Goal: Check status: Check status

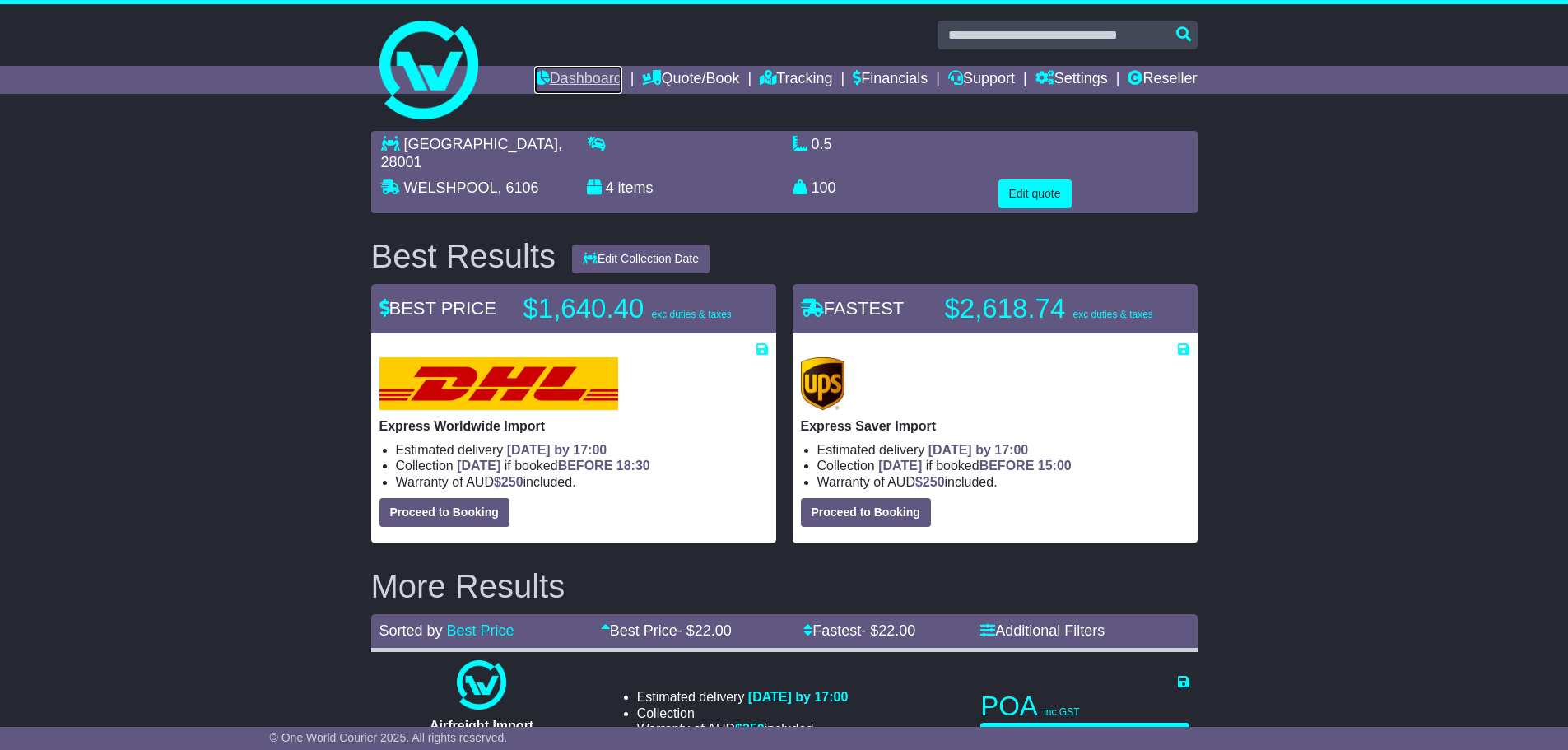
click at [549, 73] on link "Dashboard" at bounding box center [578, 79] width 88 height 28
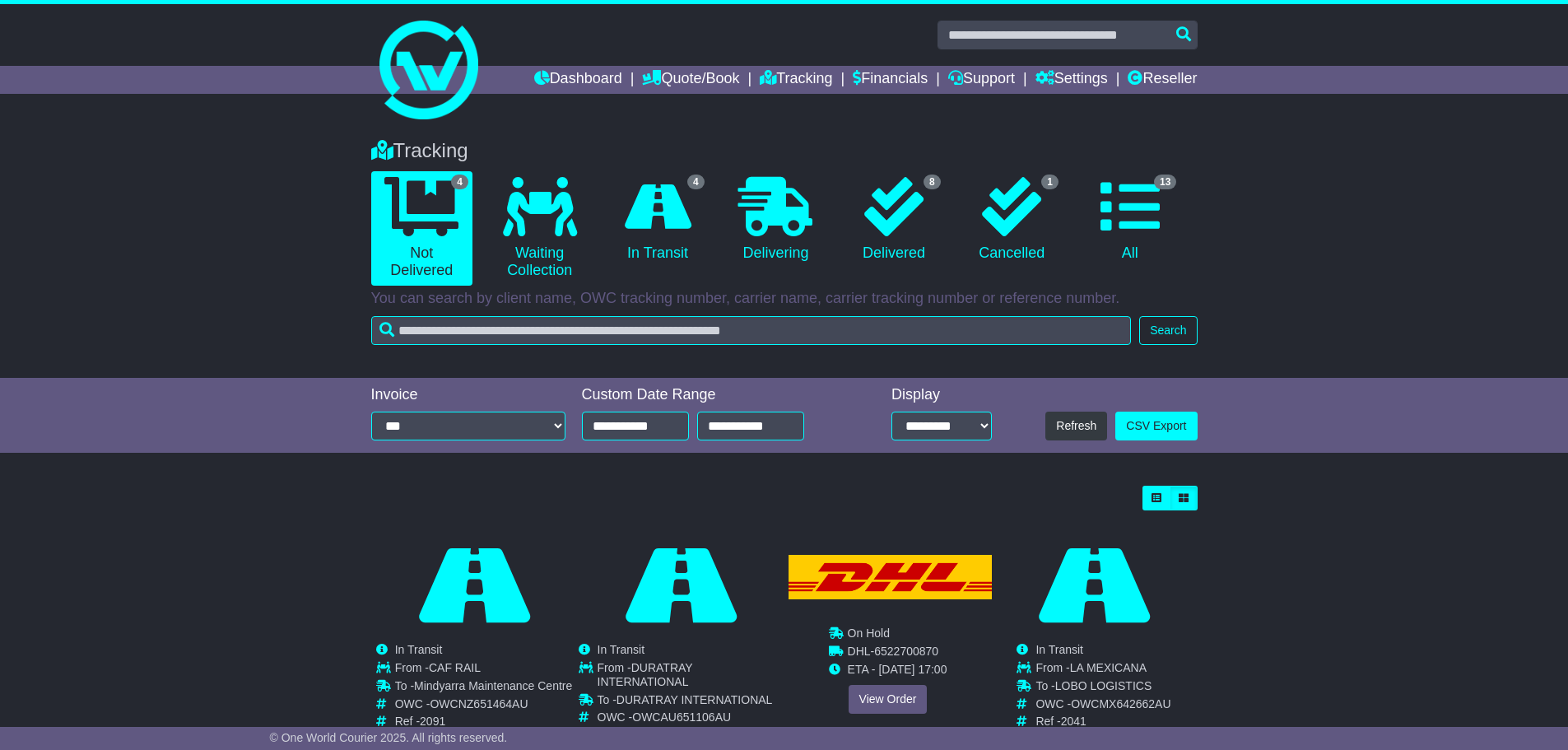
scroll to position [64, 0]
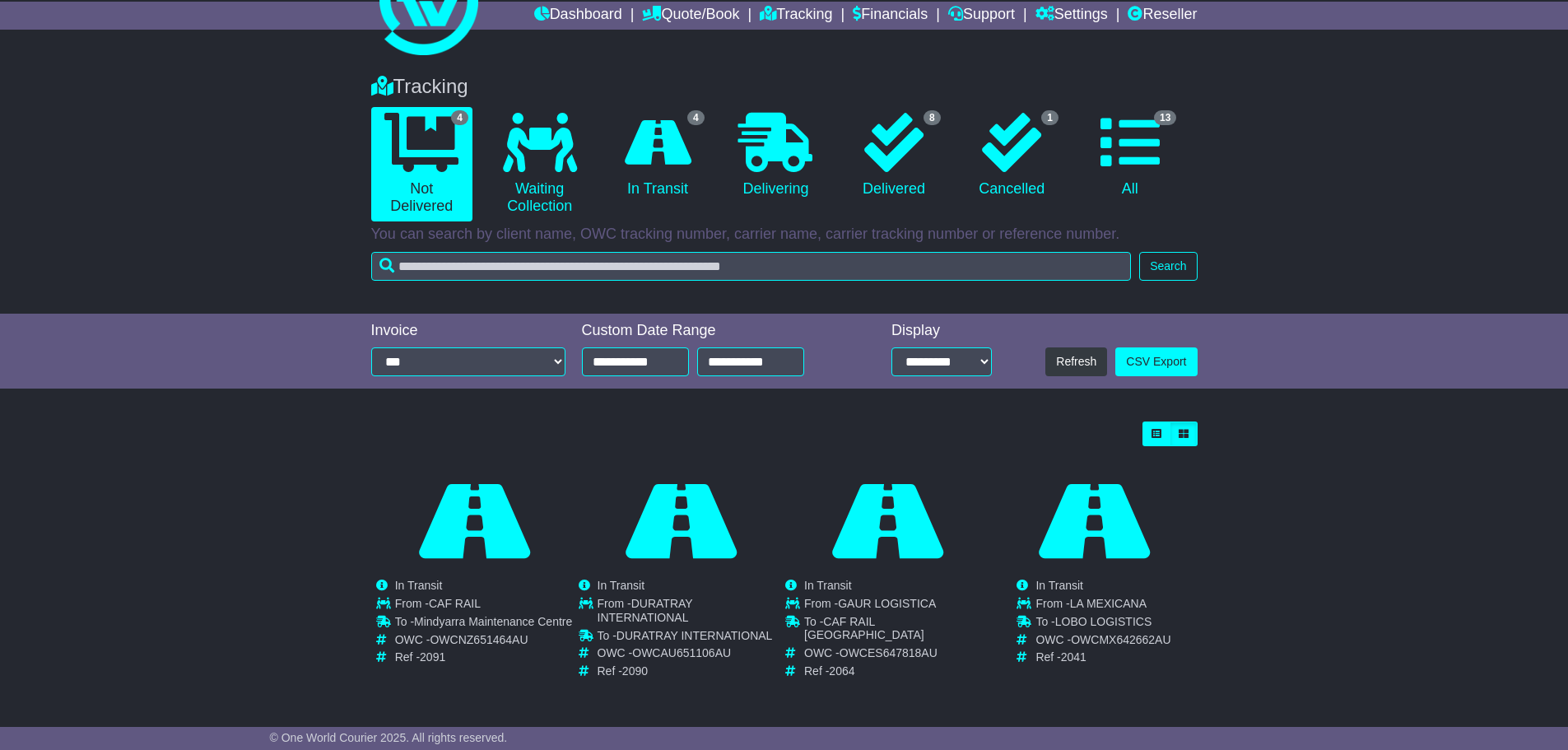
click at [1258, 563] on div "Loading... No bookings found Carrier OWC / Carrier # Pickup Delivery Status 523…" at bounding box center [784, 564] width 1568 height 303
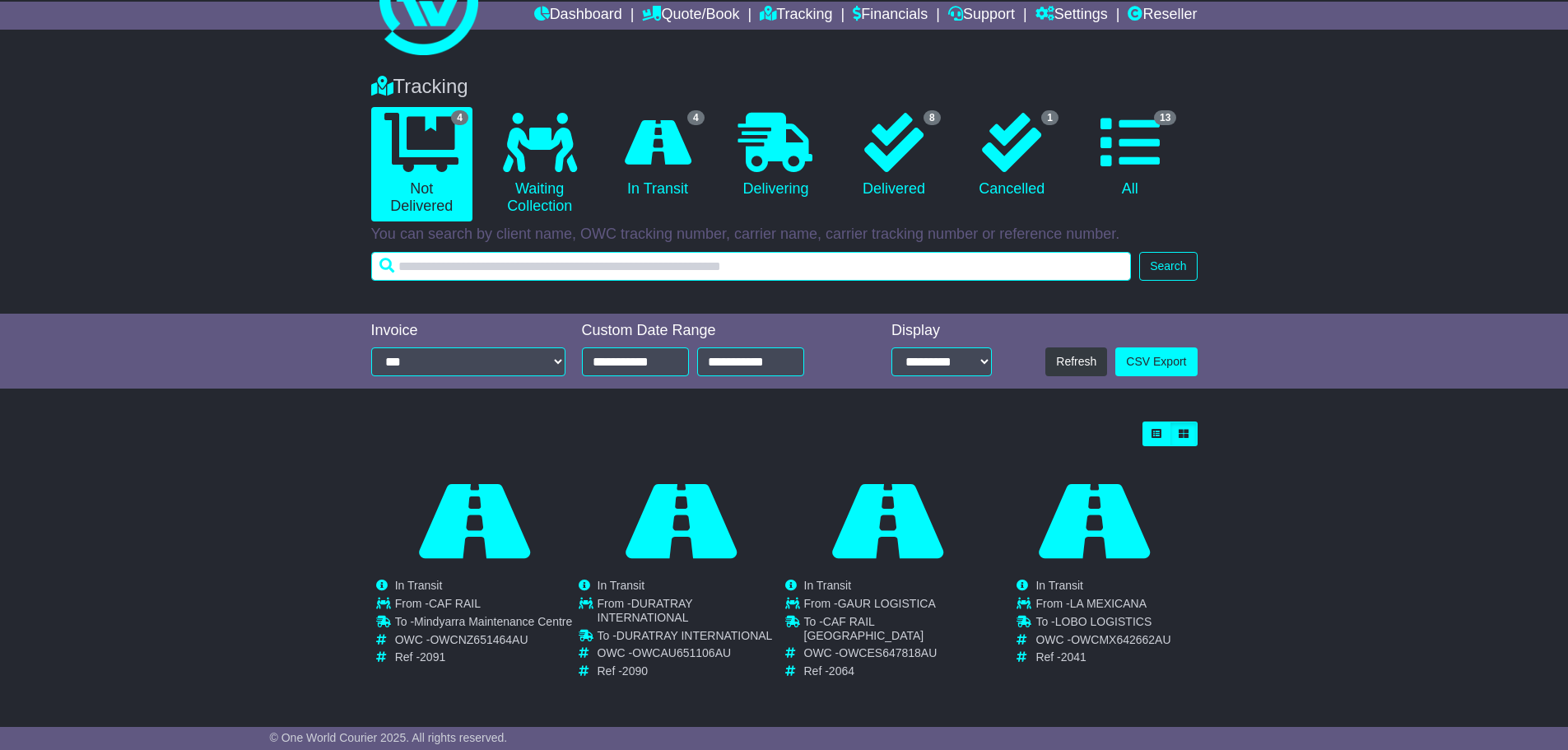
drag, startPoint x: 768, startPoint y: 266, endPoint x: 779, endPoint y: 266, distance: 11.0
click at [768, 266] on input "text" at bounding box center [751, 266] width 760 height 29
type input "**********"
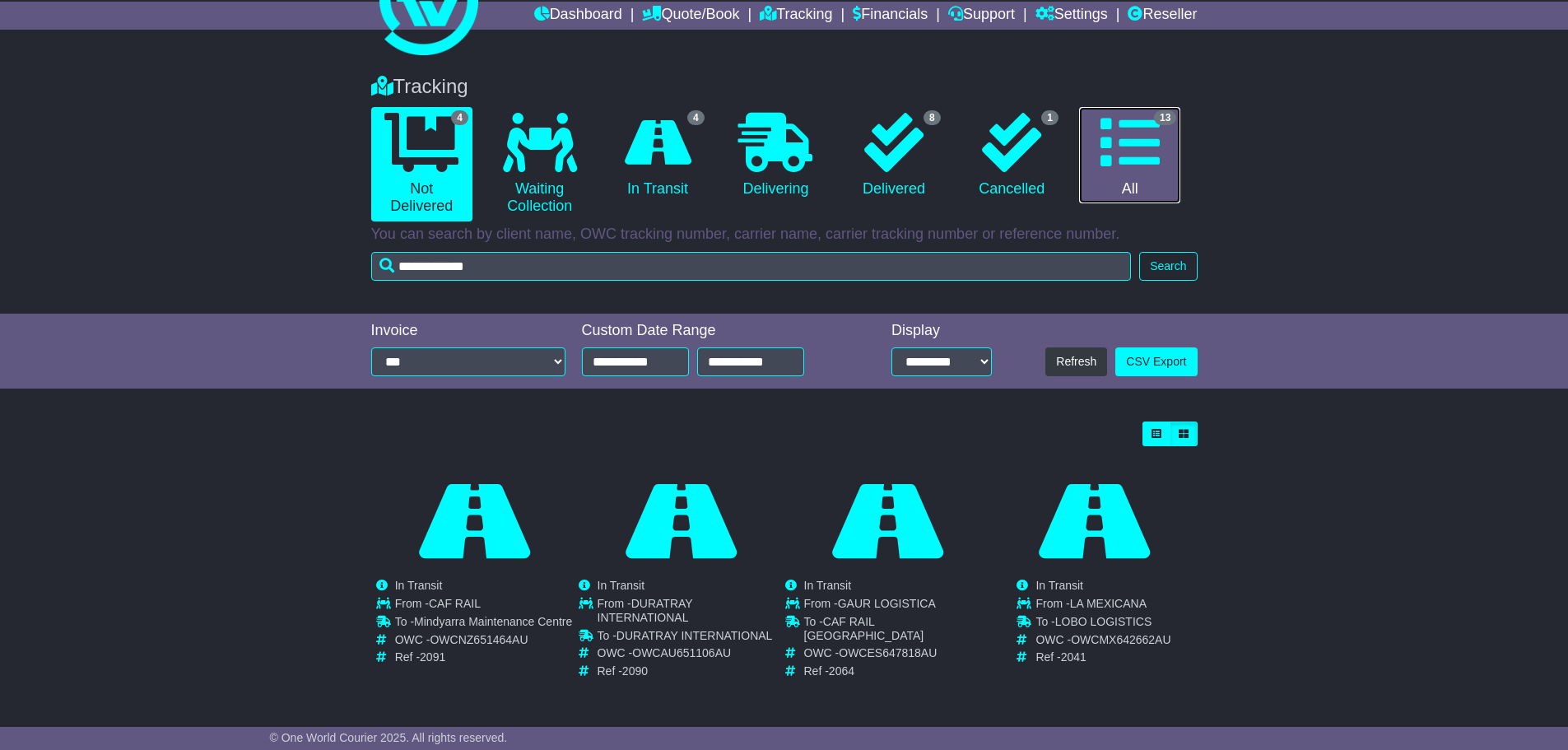
click at [1131, 158] on div "Tracking 4 Not Delivered 0 Waiting Collection 4 In Transit" at bounding box center [784, 144] width 843 height 155
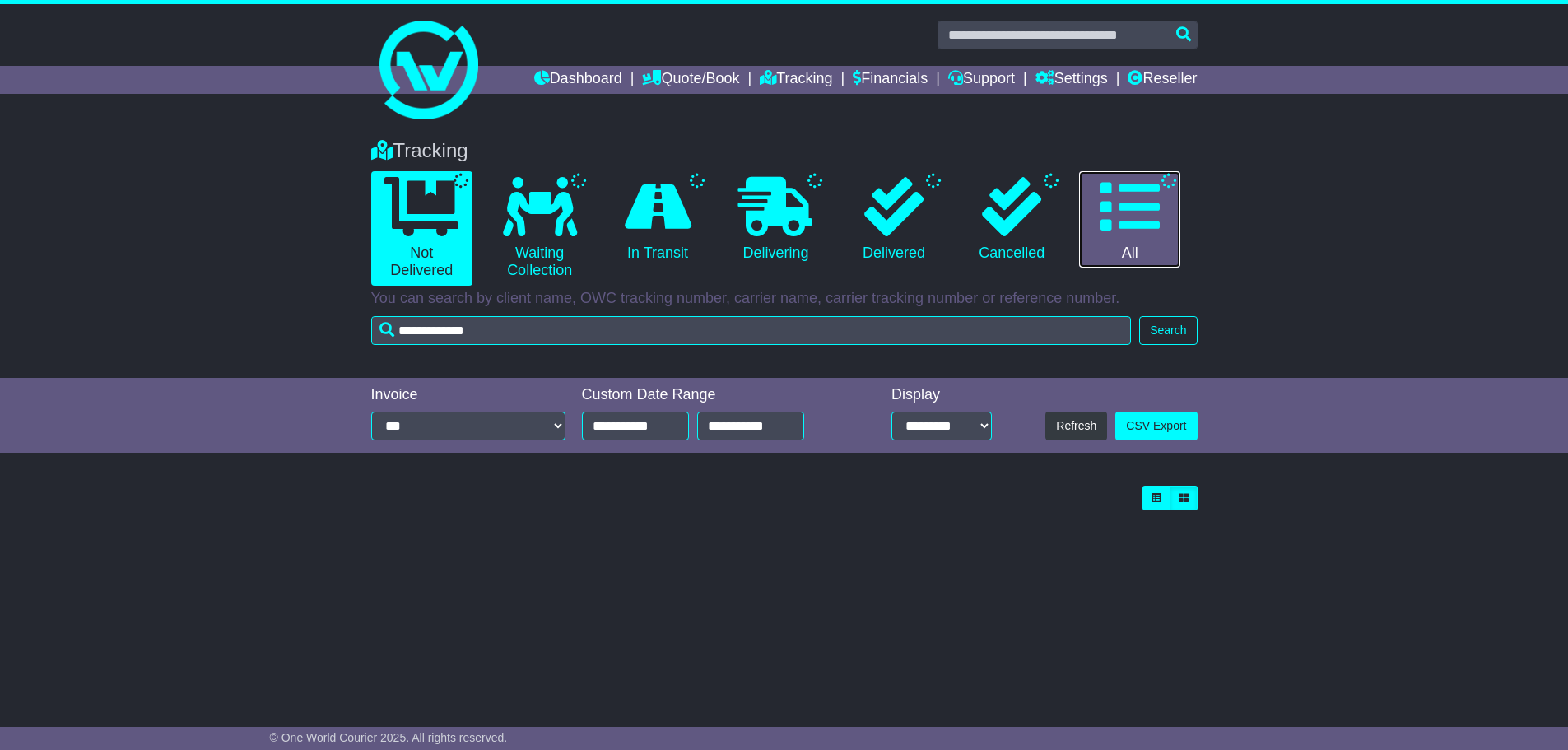
scroll to position [0, 0]
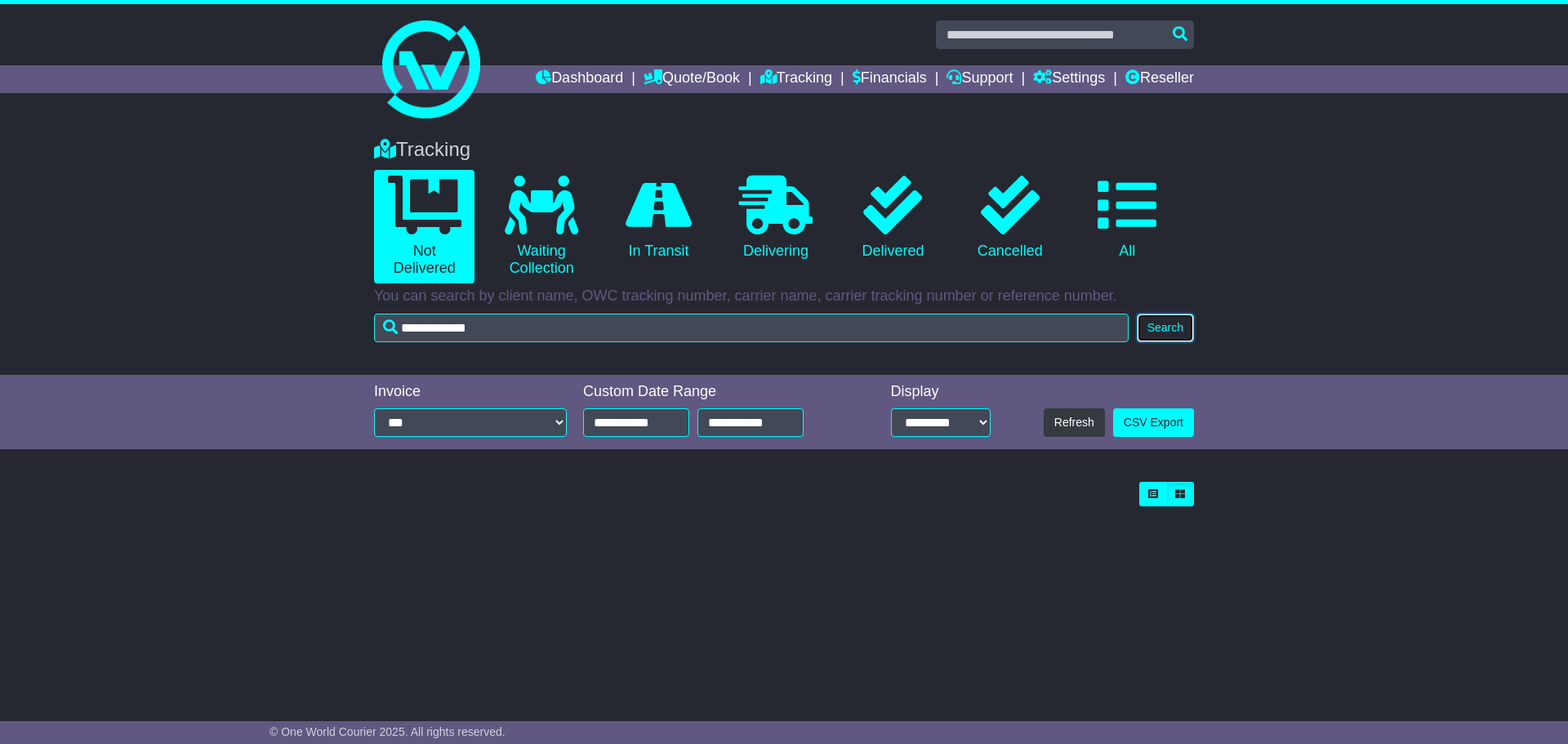
click at [1162, 332] on button "Search" at bounding box center [1166, 327] width 57 height 29
click at [1165, 327] on button "Search" at bounding box center [1166, 327] width 57 height 29
click at [621, 426] on input "**********" at bounding box center [635, 422] width 106 height 29
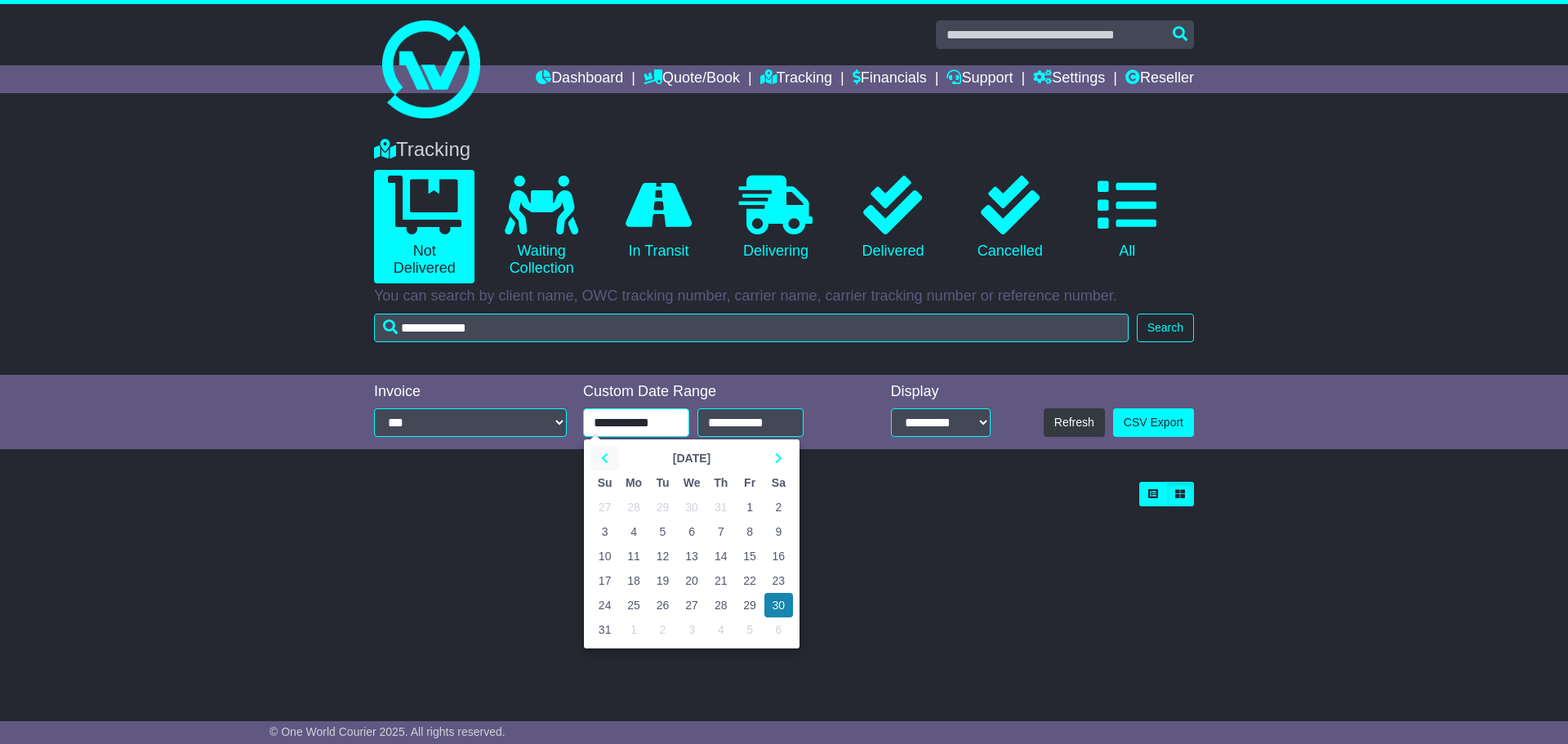
click at [604, 461] on icon at bounding box center [604, 458] width 7 height 12
click at [691, 503] on td "4" at bounding box center [692, 506] width 29 height 24
type input "**********"
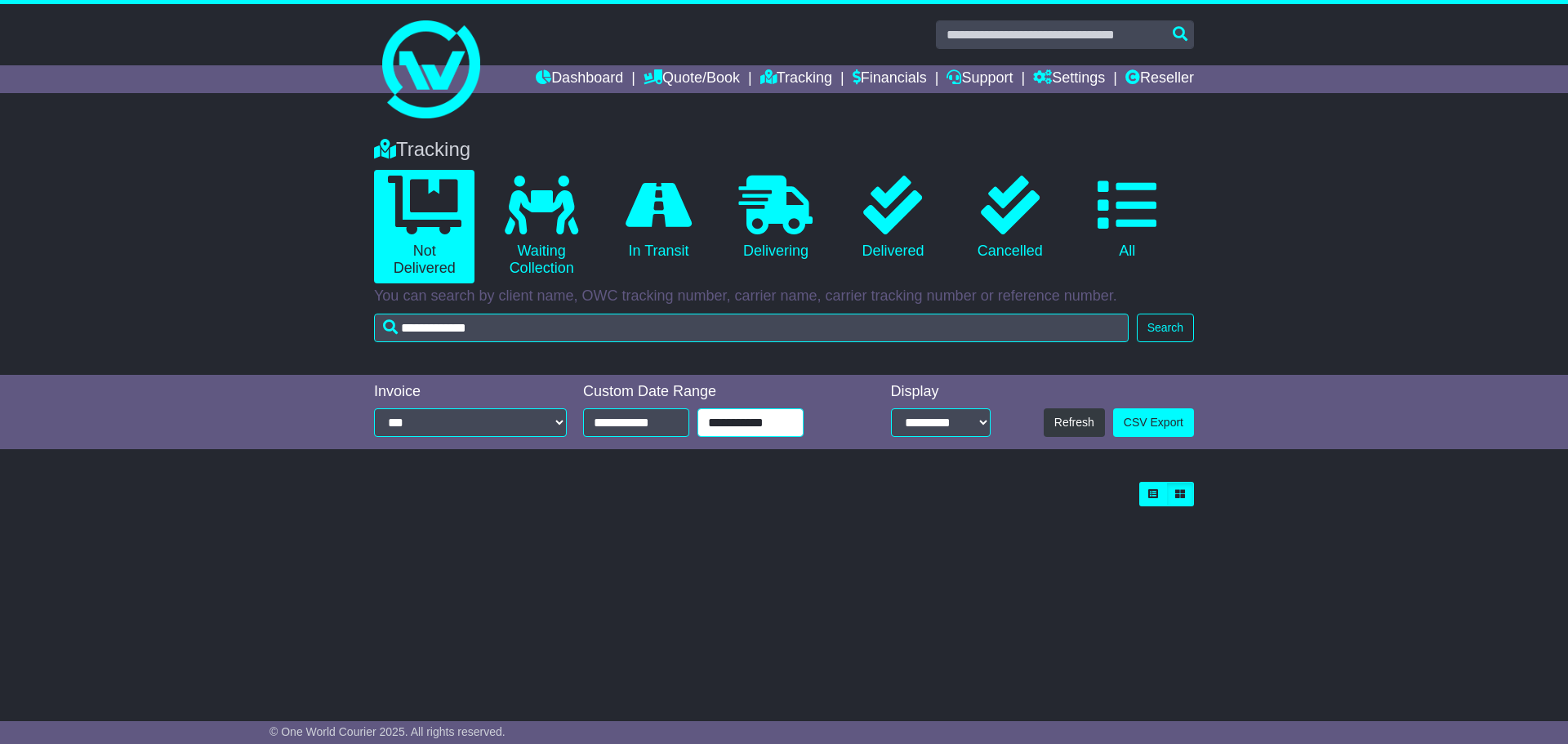
click at [744, 426] on input "**********" at bounding box center [750, 422] width 106 height 29
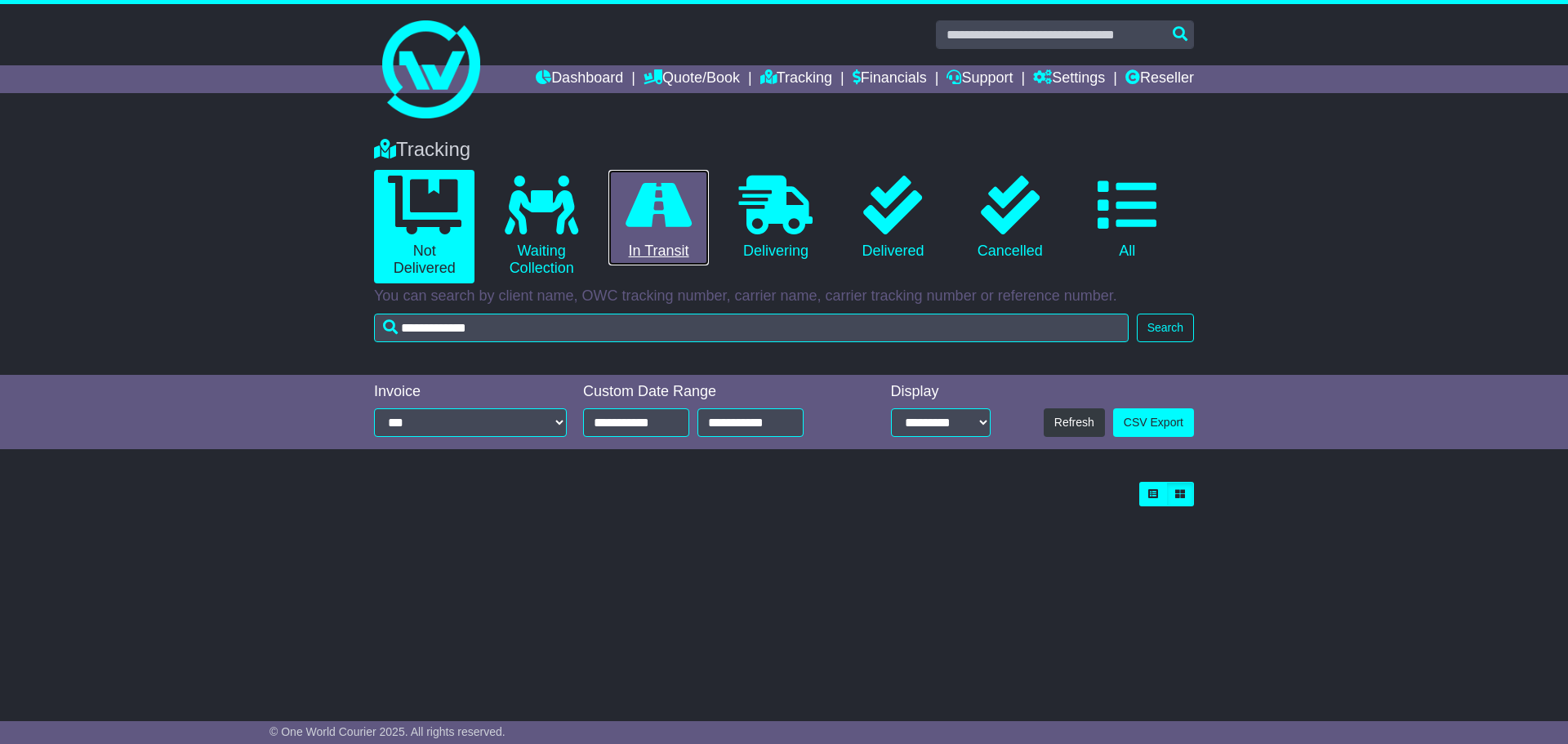
click at [655, 212] on icon at bounding box center [659, 205] width 66 height 59
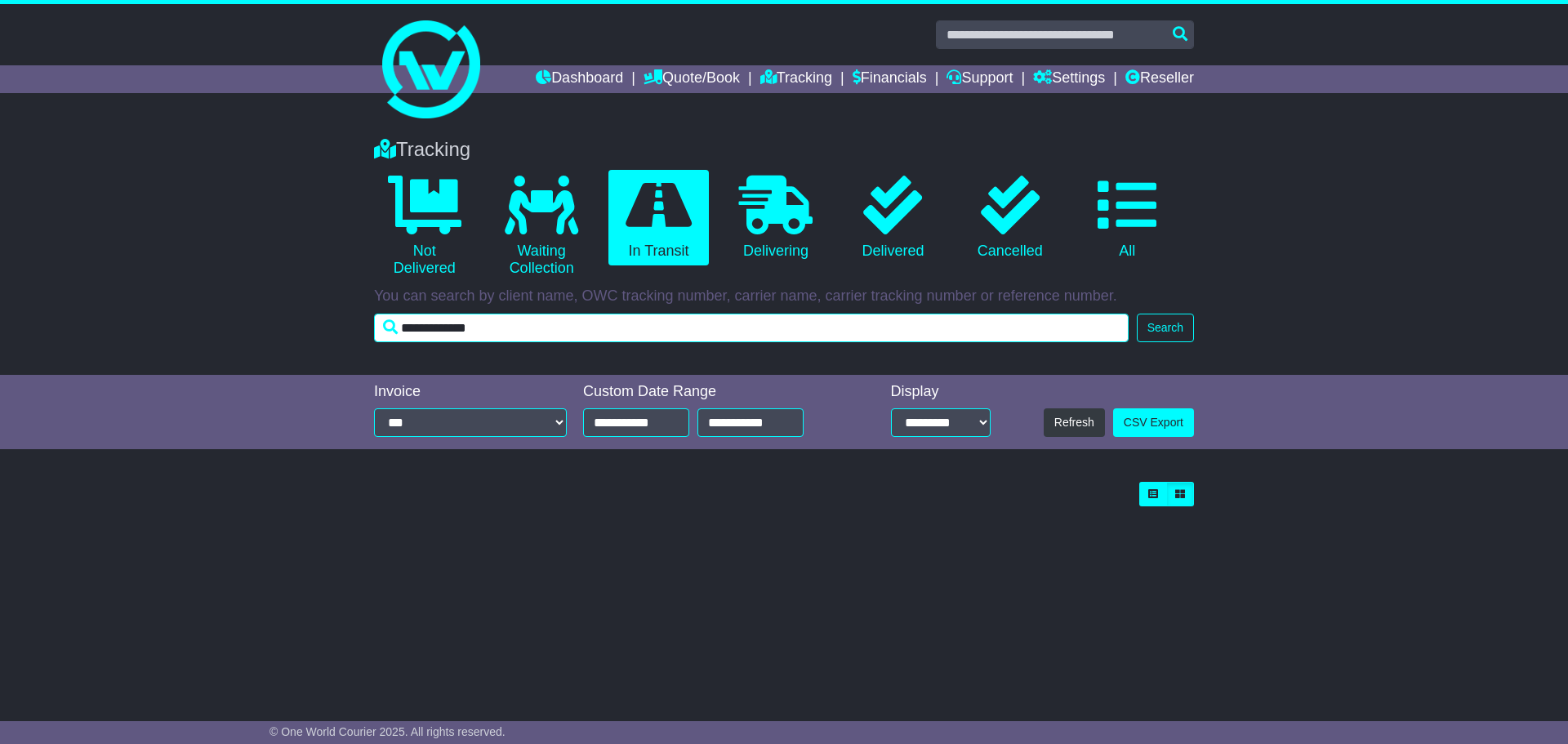
drag, startPoint x: 535, startPoint y: 327, endPoint x: 361, endPoint y: 322, distance: 174.1
click at [361, 322] on div "Tracking 0 Not Delivered 0 Waiting Collection 0 In Transit 0 Delivering 0" at bounding box center [784, 248] width 1568 height 253
click at [546, 336] on input "**********" at bounding box center [751, 327] width 754 height 29
drag, startPoint x: 519, startPoint y: 327, endPoint x: 379, endPoint y: 322, distance: 140.1
click at [379, 322] on input "**********" at bounding box center [751, 327] width 754 height 29
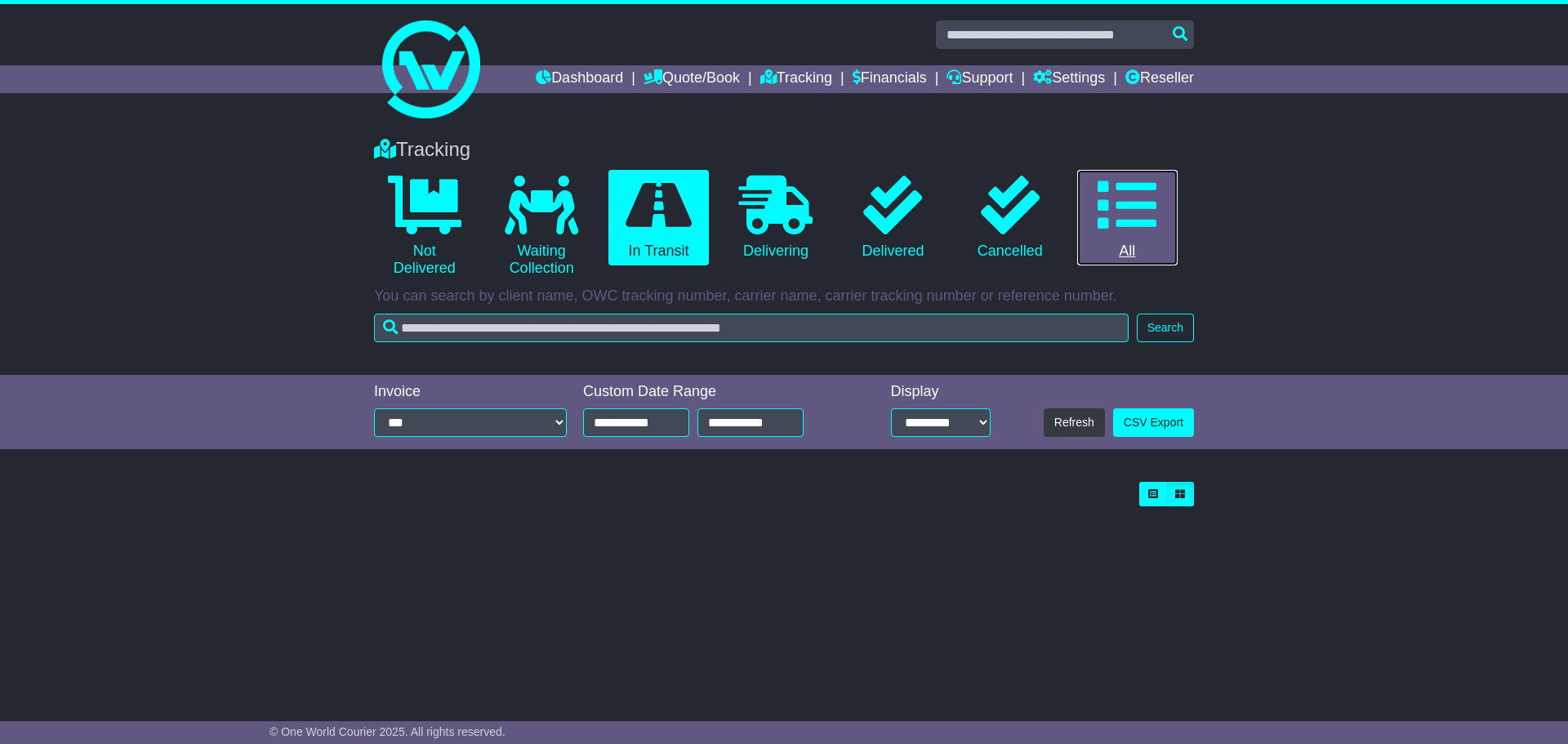
click at [1118, 225] on icon at bounding box center [1127, 205] width 59 height 59
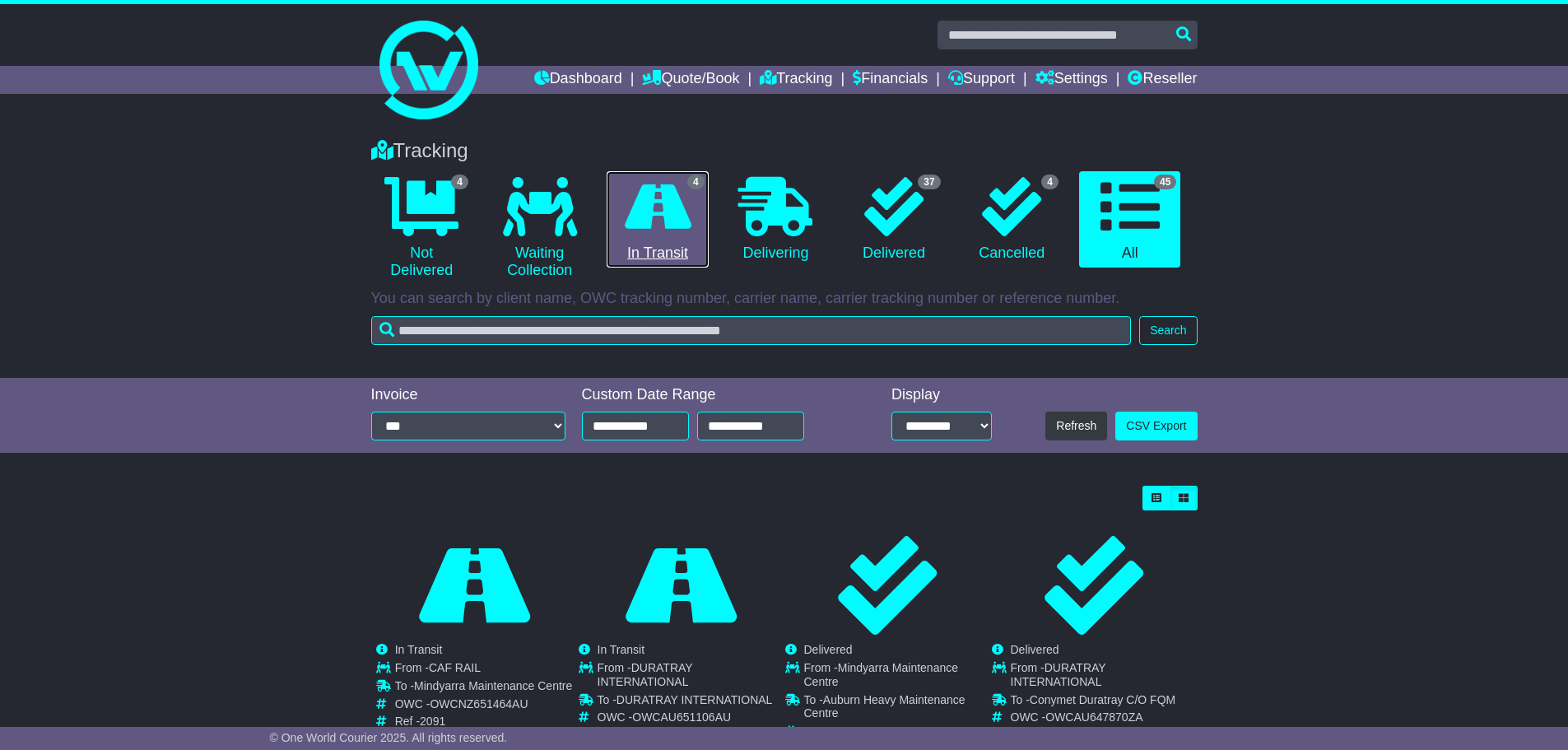
click at [663, 208] on icon at bounding box center [658, 207] width 67 height 59
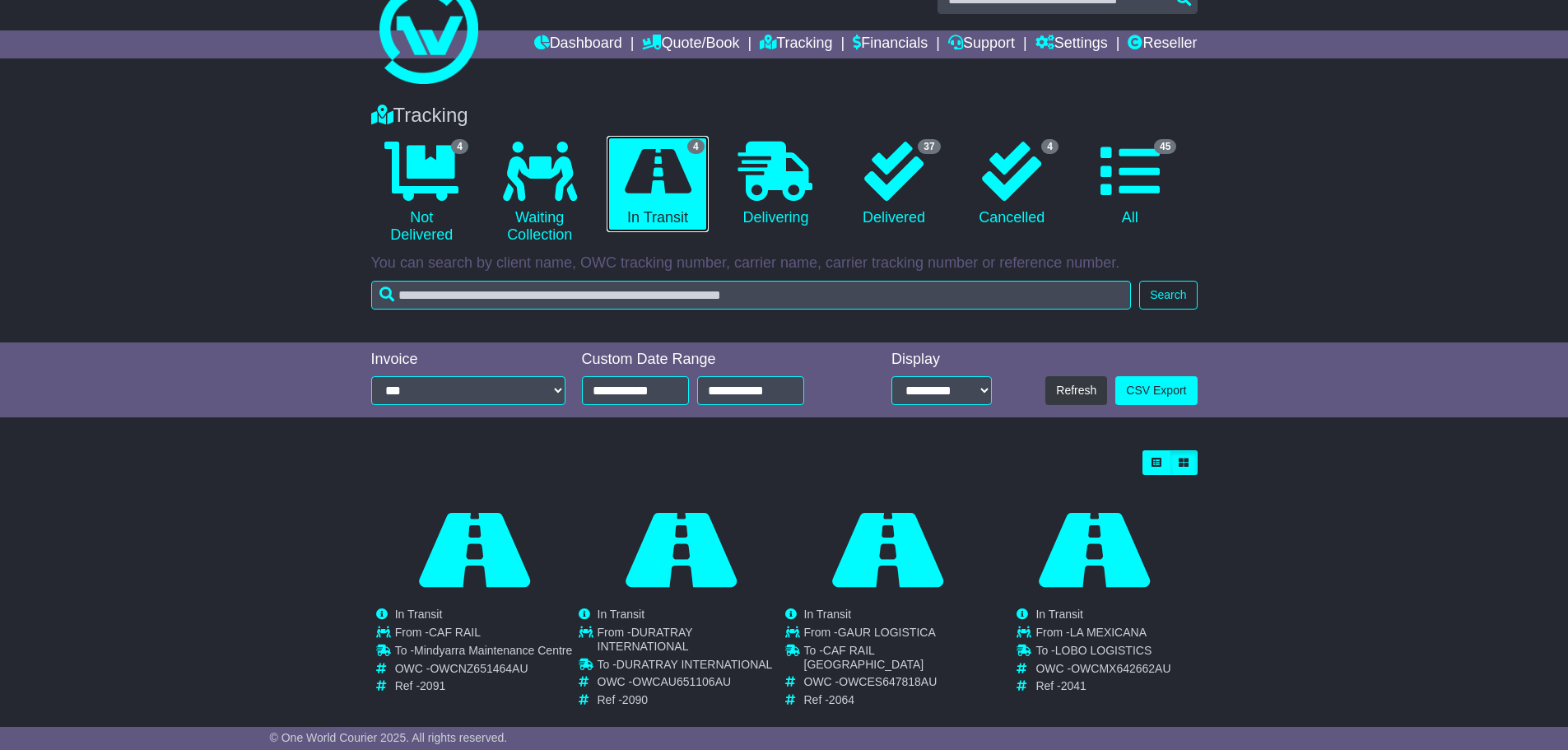
scroll to position [64, 0]
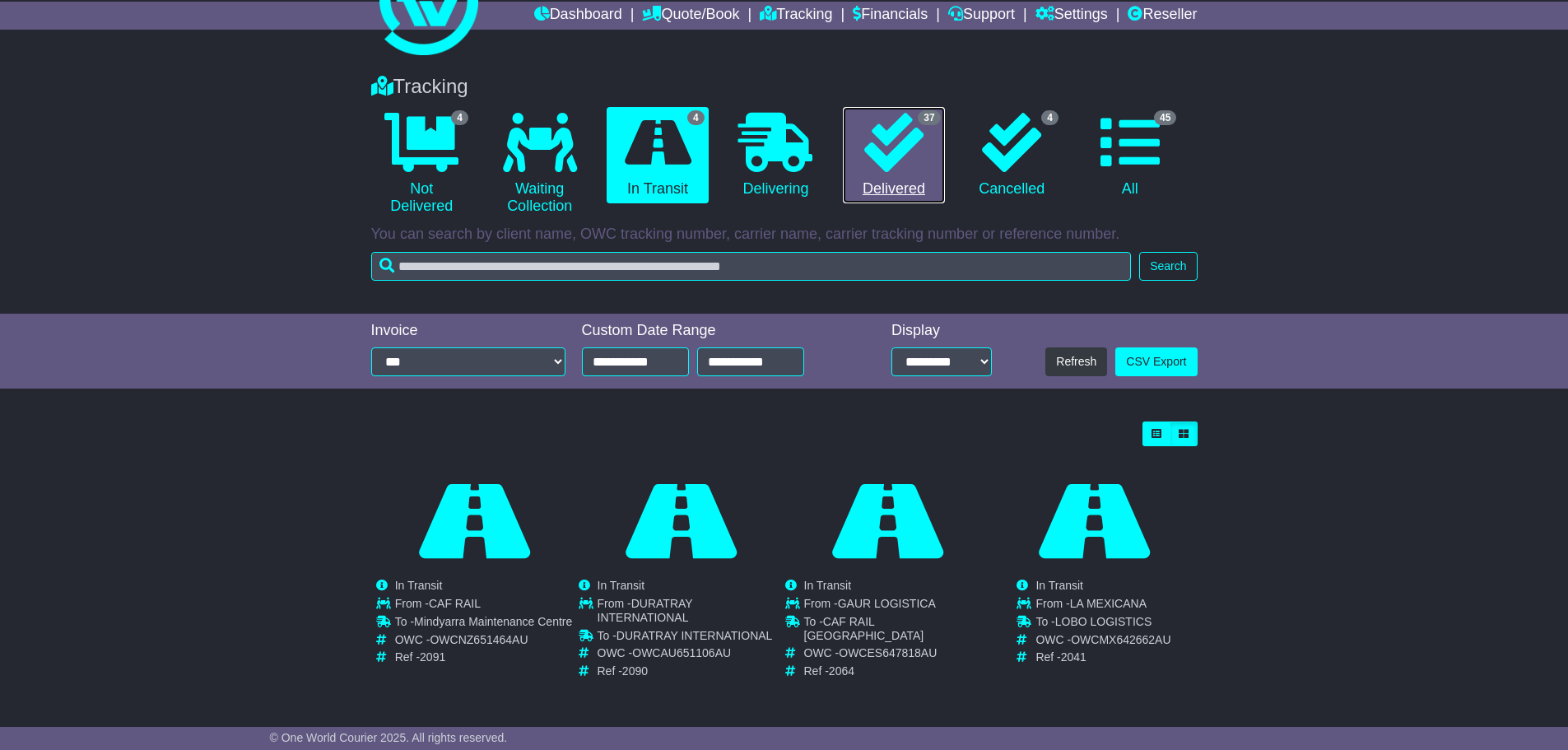
click at [895, 160] on icon at bounding box center [894, 142] width 59 height 59
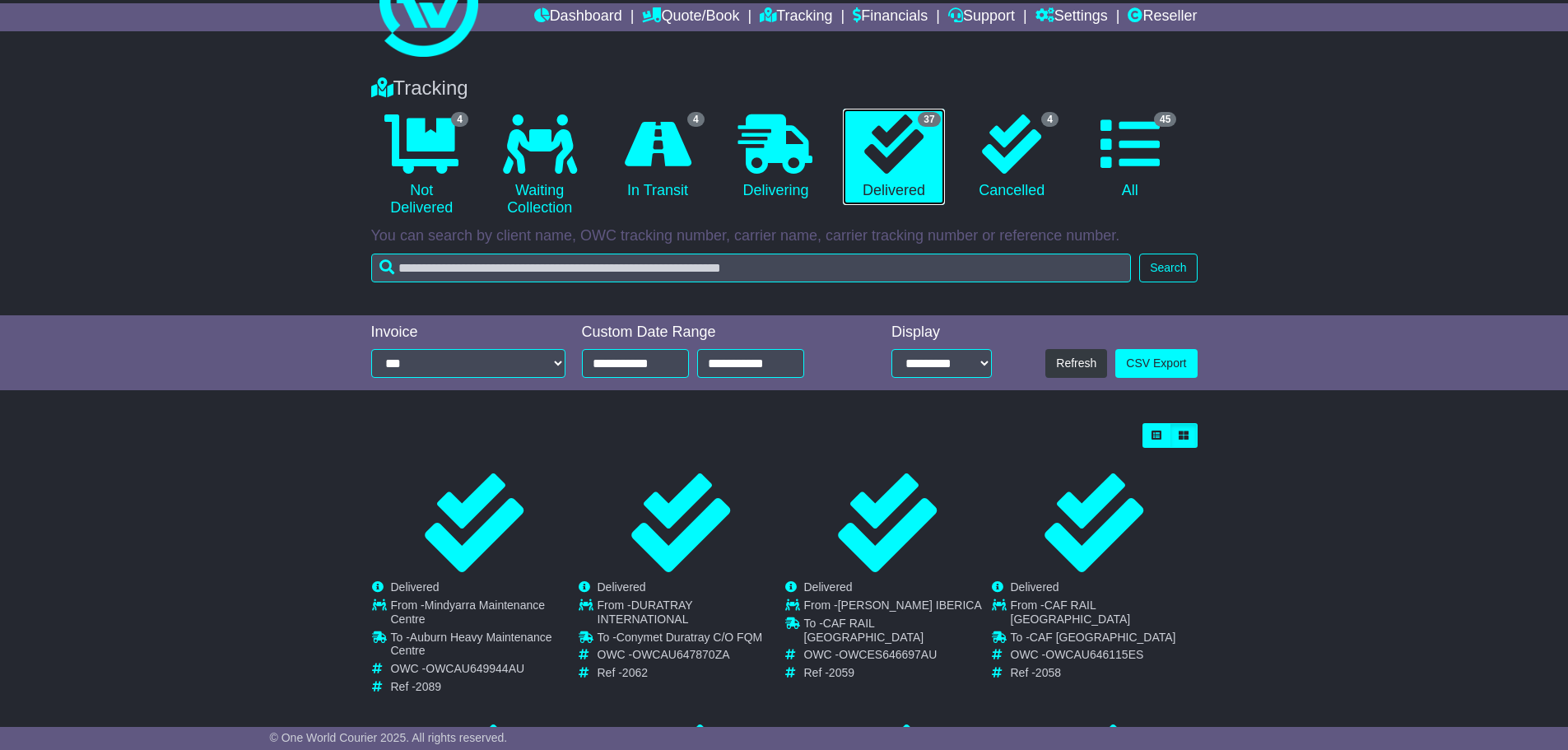
scroll to position [329, 0]
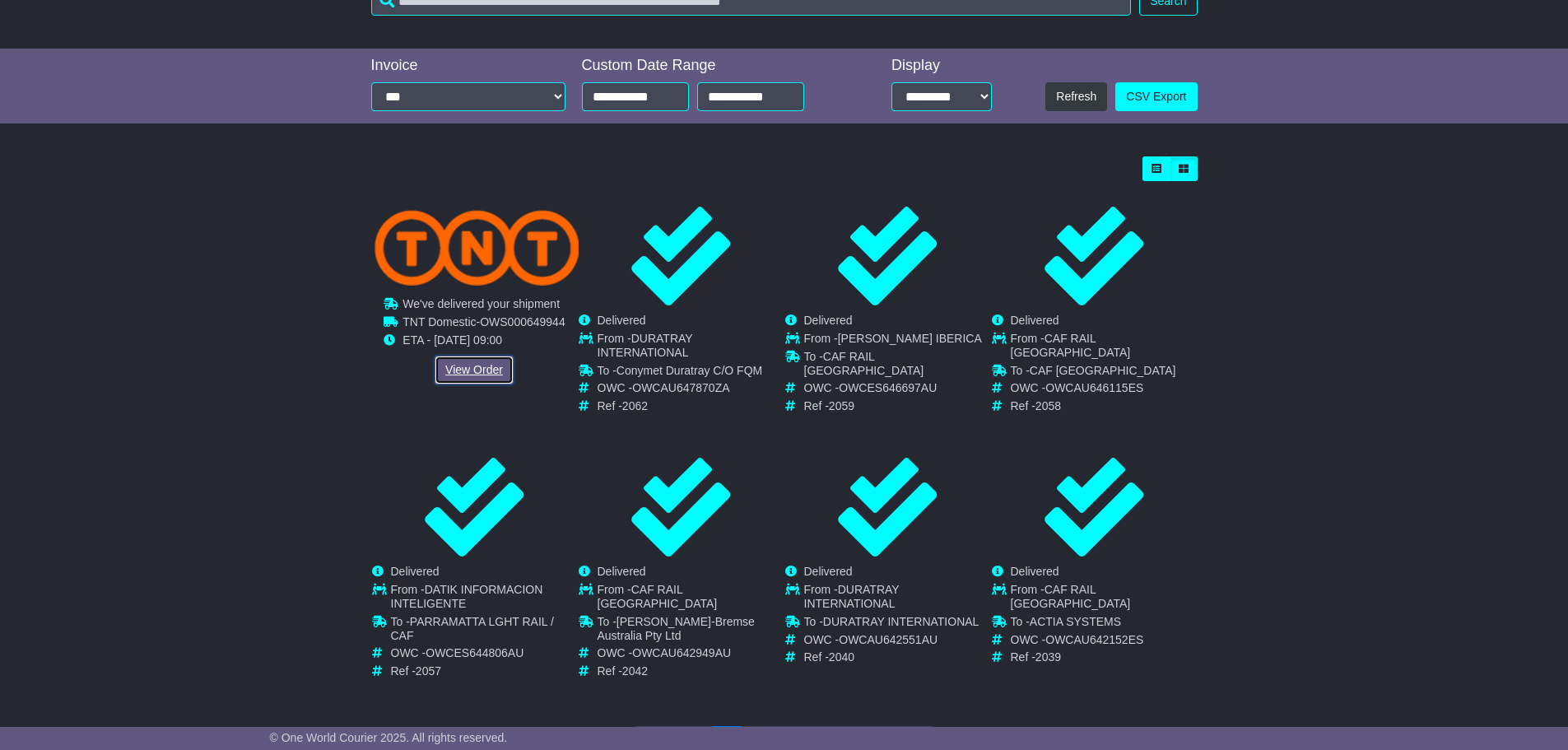
click at [459, 374] on link "View Order" at bounding box center [474, 370] width 79 height 29
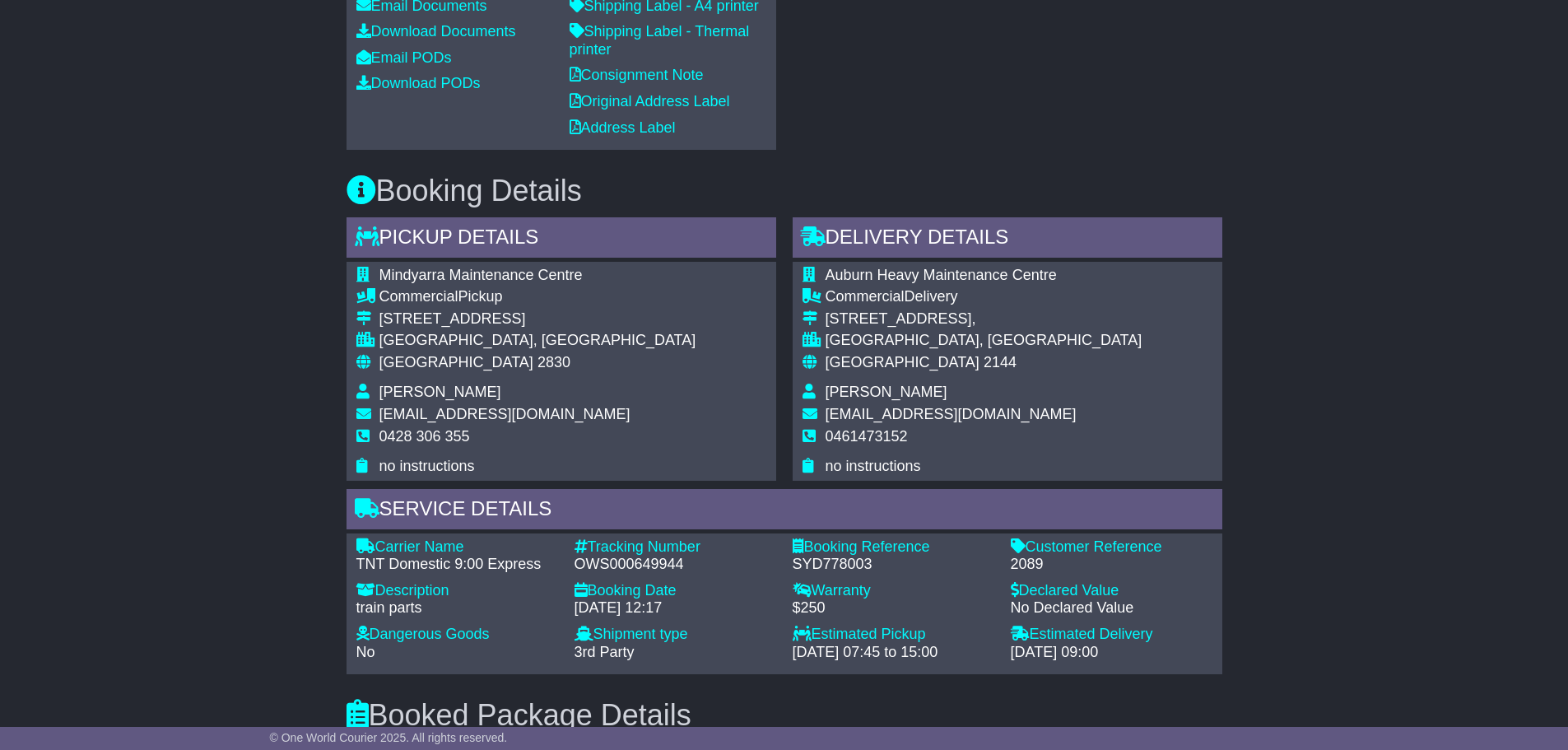
scroll to position [983, 0]
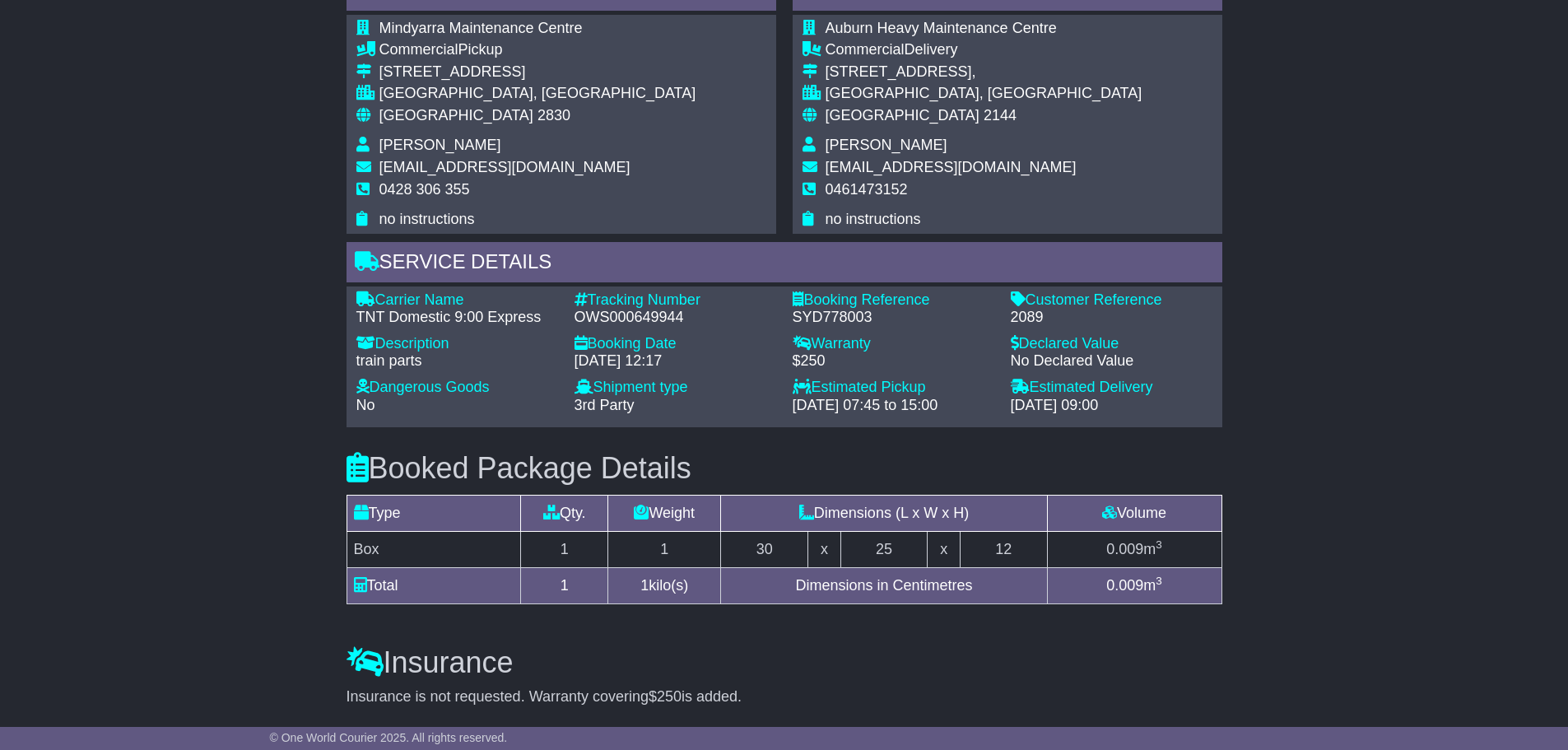
click at [573, 326] on div "Tracking Number - OWS000649944" at bounding box center [676, 308] width 218 height 35
drag, startPoint x: 576, startPoint y: 380, endPoint x: 684, endPoint y: 378, distance: 108.0
click at [684, 326] on div "OWS000649944" at bounding box center [676, 317] width 202 height 18
copy div "OWS000649944"
